Goal: Task Accomplishment & Management: Use online tool/utility

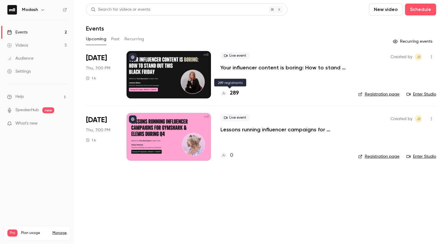
click at [224, 97] on div "289" at bounding box center [229, 93] width 18 height 8
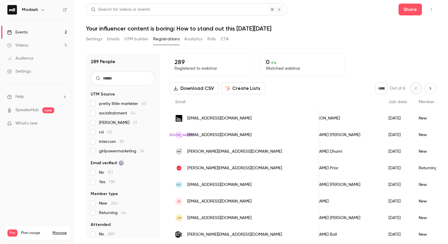
scroll to position [0, 32]
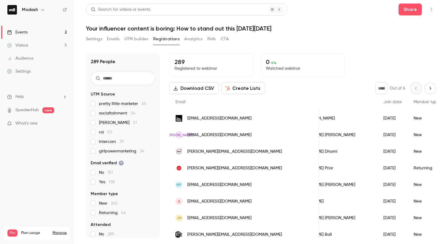
click at [19, 29] on div "Events" at bounding box center [17, 32] width 20 height 6
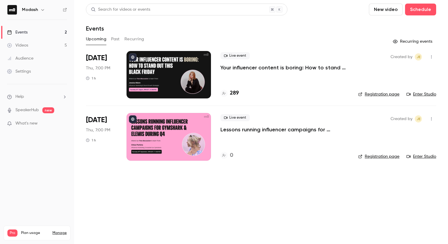
click at [266, 69] on p "Your influencer content is boring: How to stand out this [DATE][DATE]" at bounding box center [284, 67] width 128 height 7
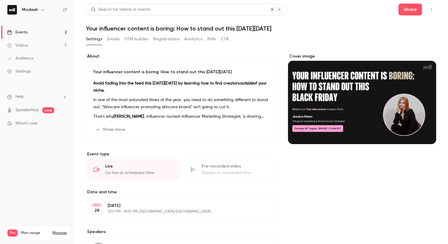
click at [159, 39] on button "Registrations" at bounding box center [166, 38] width 26 height 9
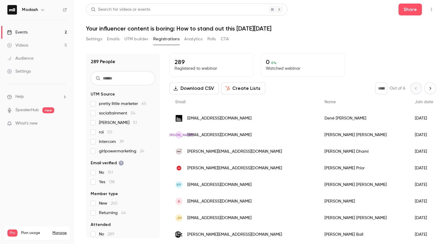
click at [236, 91] on button "Create Lists" at bounding box center [243, 88] width 44 height 12
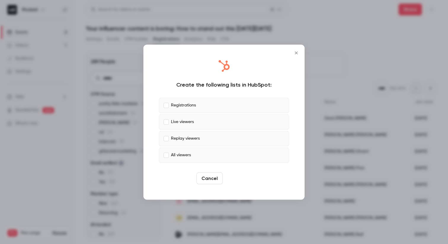
click at [234, 176] on button "Create" at bounding box center [238, 178] width 27 height 12
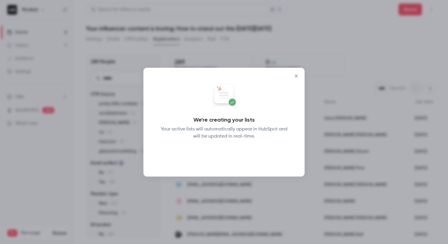
click at [228, 155] on button "Okay" at bounding box center [224, 155] width 22 height 12
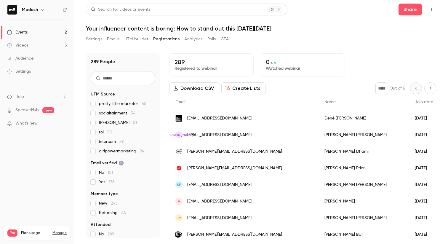
click at [25, 29] on link "Events 2" at bounding box center [37, 32] width 74 height 13
